Goal: Task Accomplishment & Management: Use online tool/utility

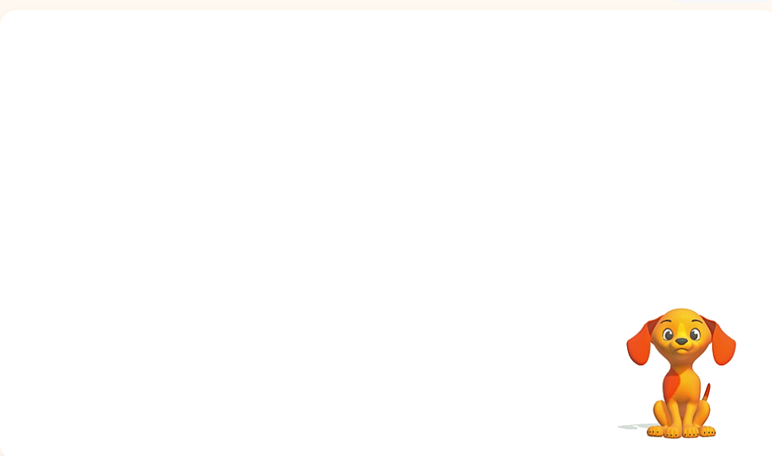
scroll to position [95, 0]
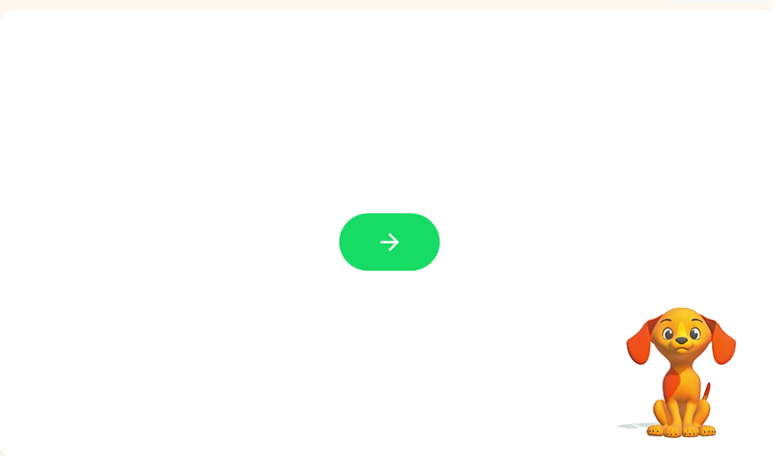
click at [346, 250] on button "button" at bounding box center [394, 244] width 102 height 58
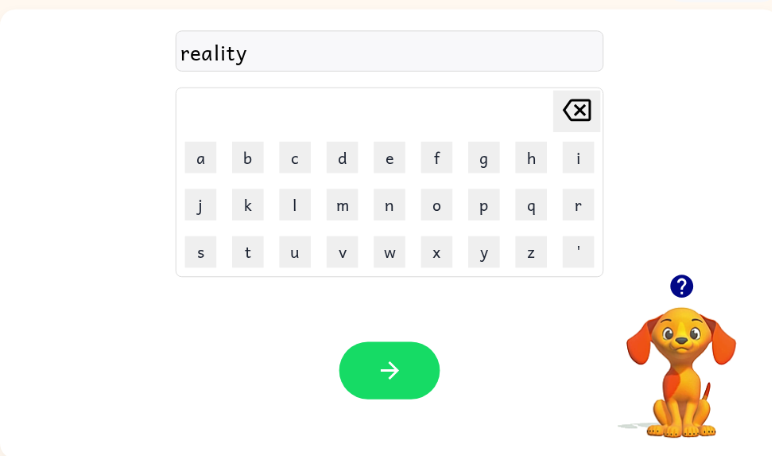
click at [707, 297] on button "button" at bounding box center [689, 289] width 41 height 41
click at [361, 379] on button "button" at bounding box center [394, 374] width 102 height 58
click at [413, 381] on button "button" at bounding box center [394, 374] width 102 height 58
click at [407, 373] on icon "button" at bounding box center [394, 374] width 28 height 28
click at [406, 382] on icon "button" at bounding box center [394, 374] width 28 height 28
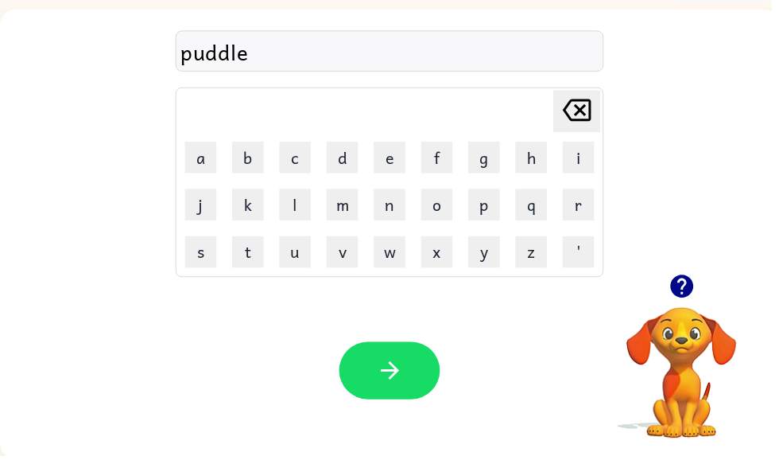
click at [364, 387] on button "button" at bounding box center [394, 374] width 102 height 58
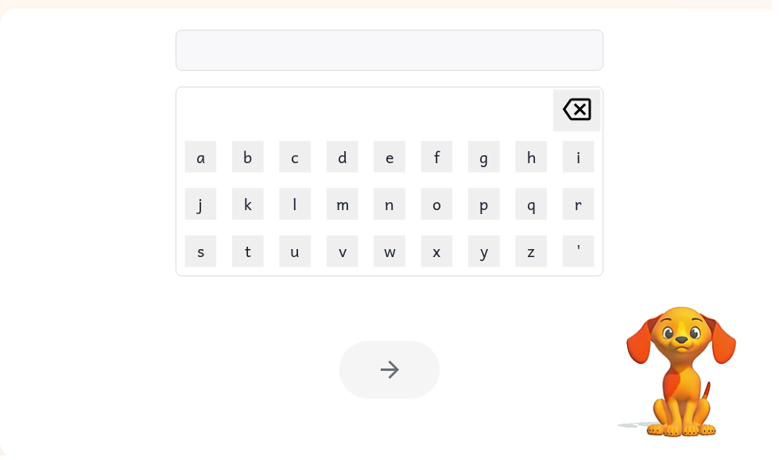
scroll to position [95, 0]
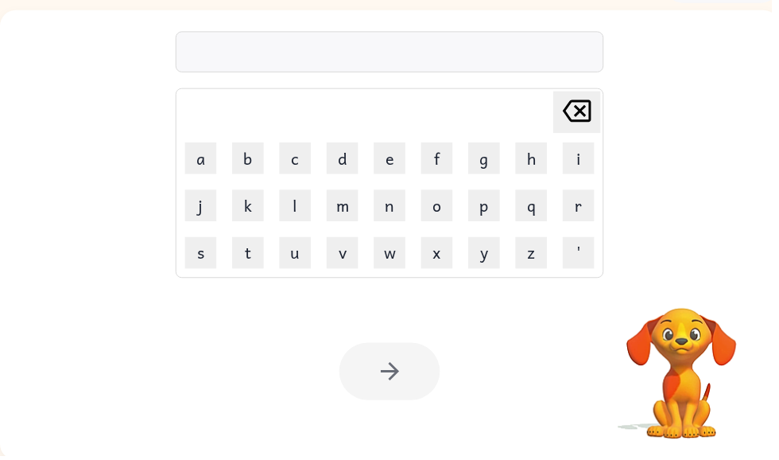
click at [696, 307] on video "Your browser must support playing .mp4 files to use Literably. Please try using…" at bounding box center [688, 365] width 159 height 159
click at [695, 307] on video "Your browser must support playing .mp4 files to use Literably. Please try using…" at bounding box center [688, 365] width 159 height 159
click at [692, 336] on video "Your browser must support playing .mp4 files to use Literably. Please try using…" at bounding box center [688, 365] width 159 height 159
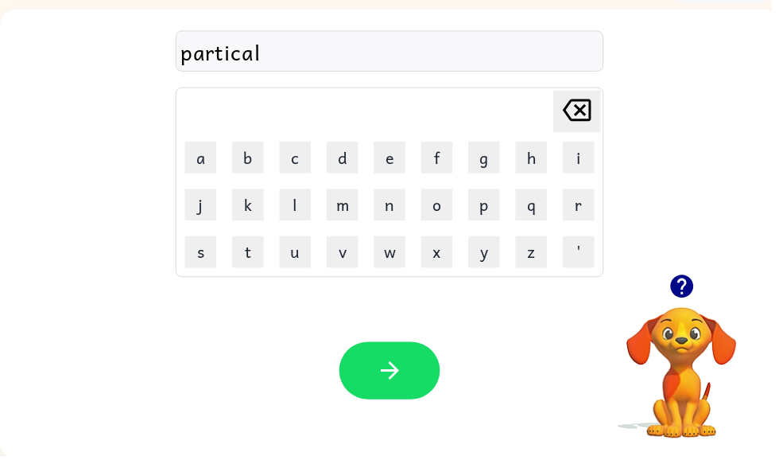
click at [419, 386] on button "button" at bounding box center [394, 374] width 102 height 58
click at [398, 370] on icon "button" at bounding box center [394, 374] width 28 height 28
click at [601, 239] on td "'" at bounding box center [584, 254] width 46 height 46
click at [584, 240] on button "'" at bounding box center [585, 255] width 32 height 32
click at [588, 248] on button "'" at bounding box center [585, 255] width 32 height 32
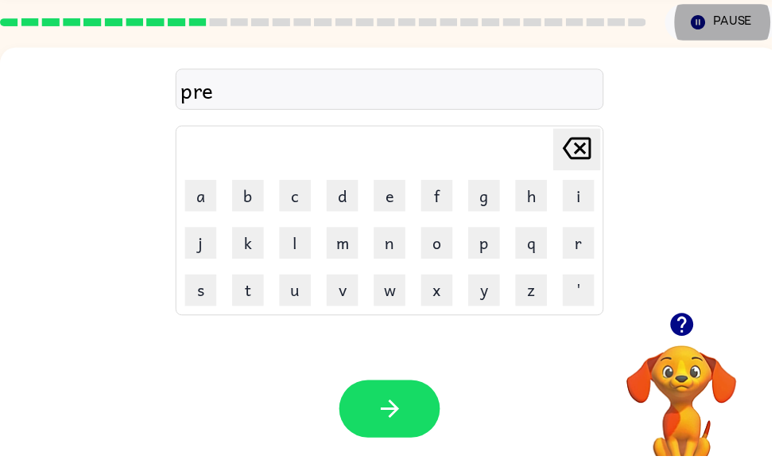
scroll to position [57, 0]
click at [595, 285] on button "'" at bounding box center [585, 293] width 32 height 32
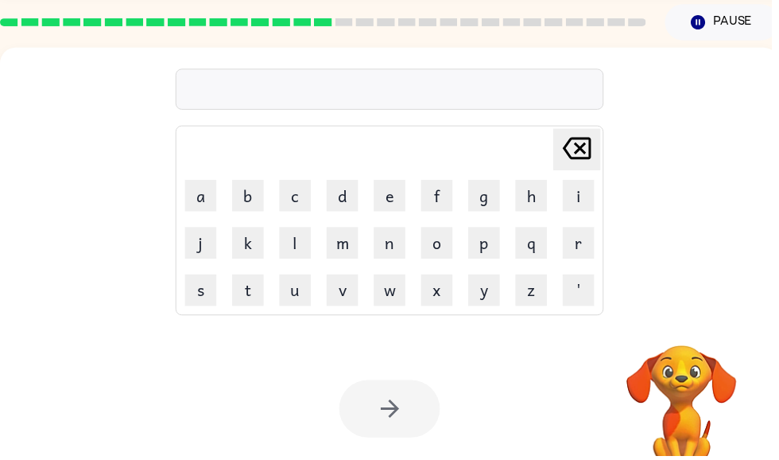
click at [236, 245] on button "k" at bounding box center [251, 245] width 32 height 32
click at [597, 134] on icon "[PERSON_NAME] last character input" at bounding box center [583, 149] width 38 height 38
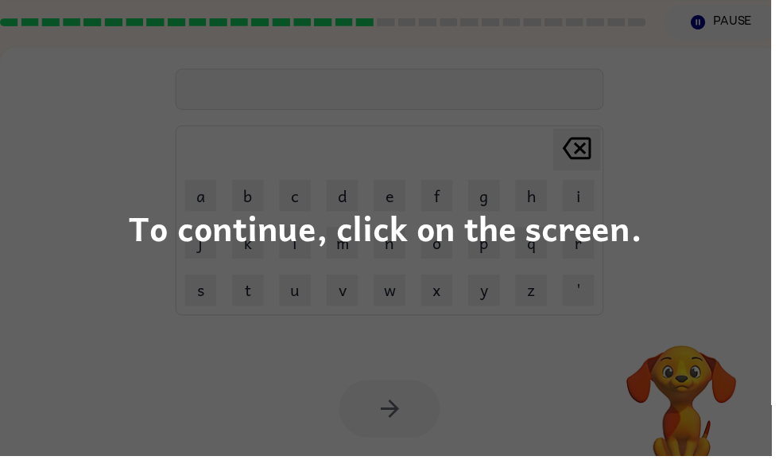
click at [192, 244] on div "To continue, click on the screen." at bounding box center [389, 230] width 518 height 54
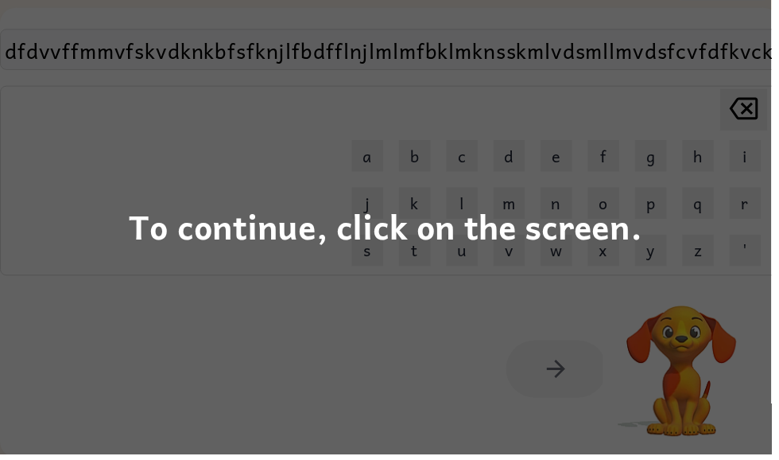
scroll to position [95, 0]
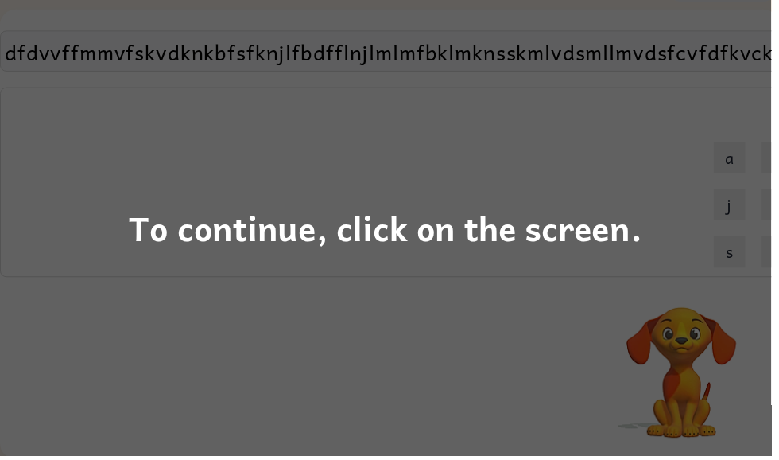
click at [177, 350] on div "To continue, click on the screen." at bounding box center [389, 230] width 779 height 460
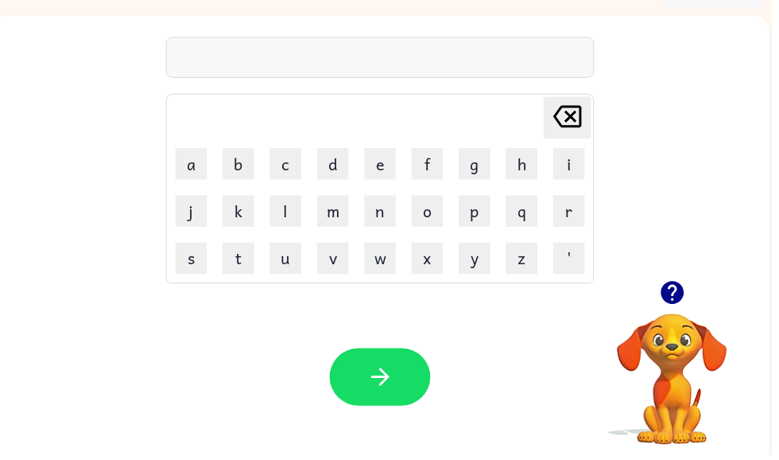
scroll to position [90, 0]
click at [681, 288] on icon "button" at bounding box center [680, 295] width 28 height 28
